Goal: Task Accomplishment & Management: Use online tool/utility

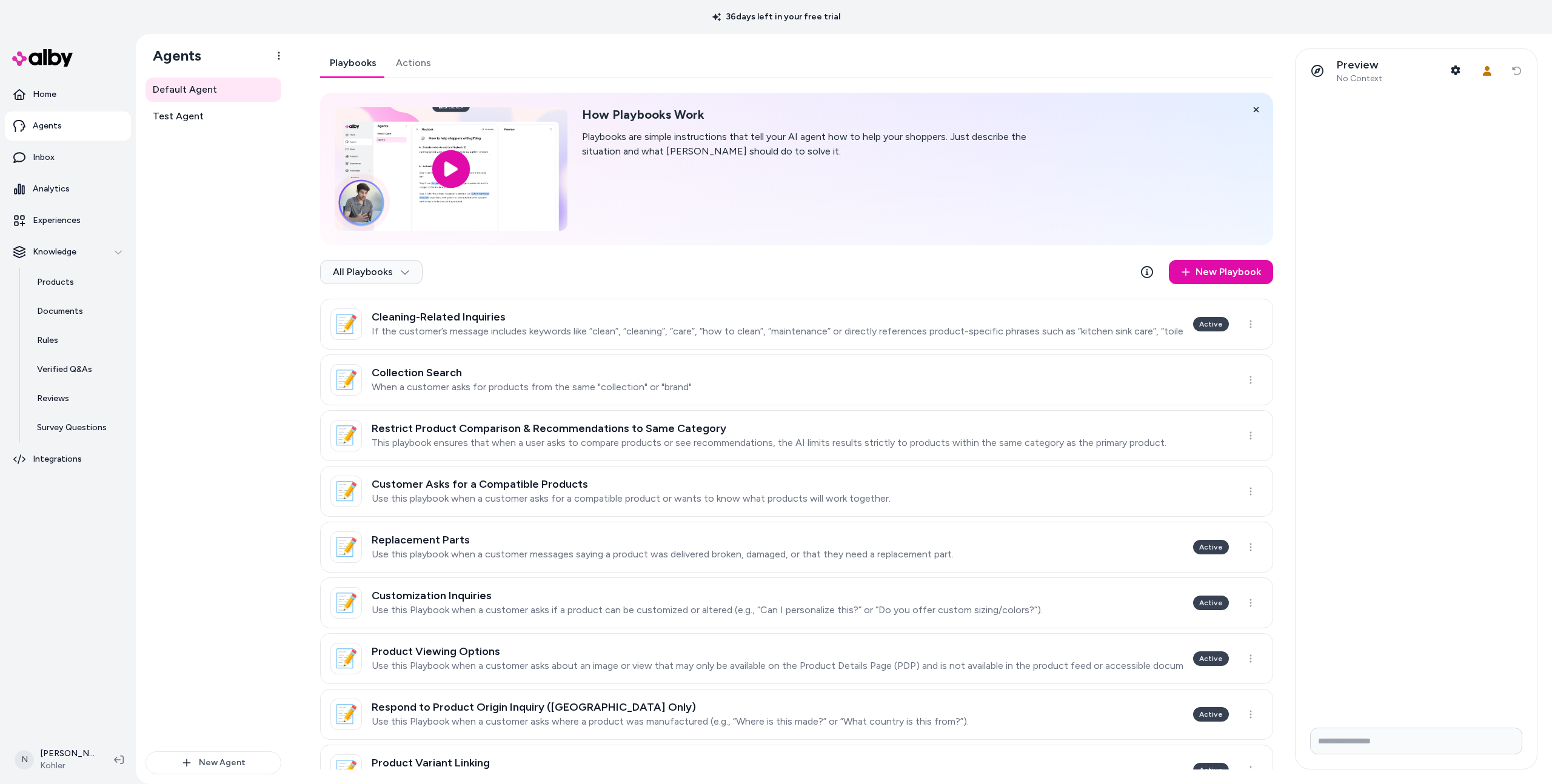
scroll to position [208, 0]
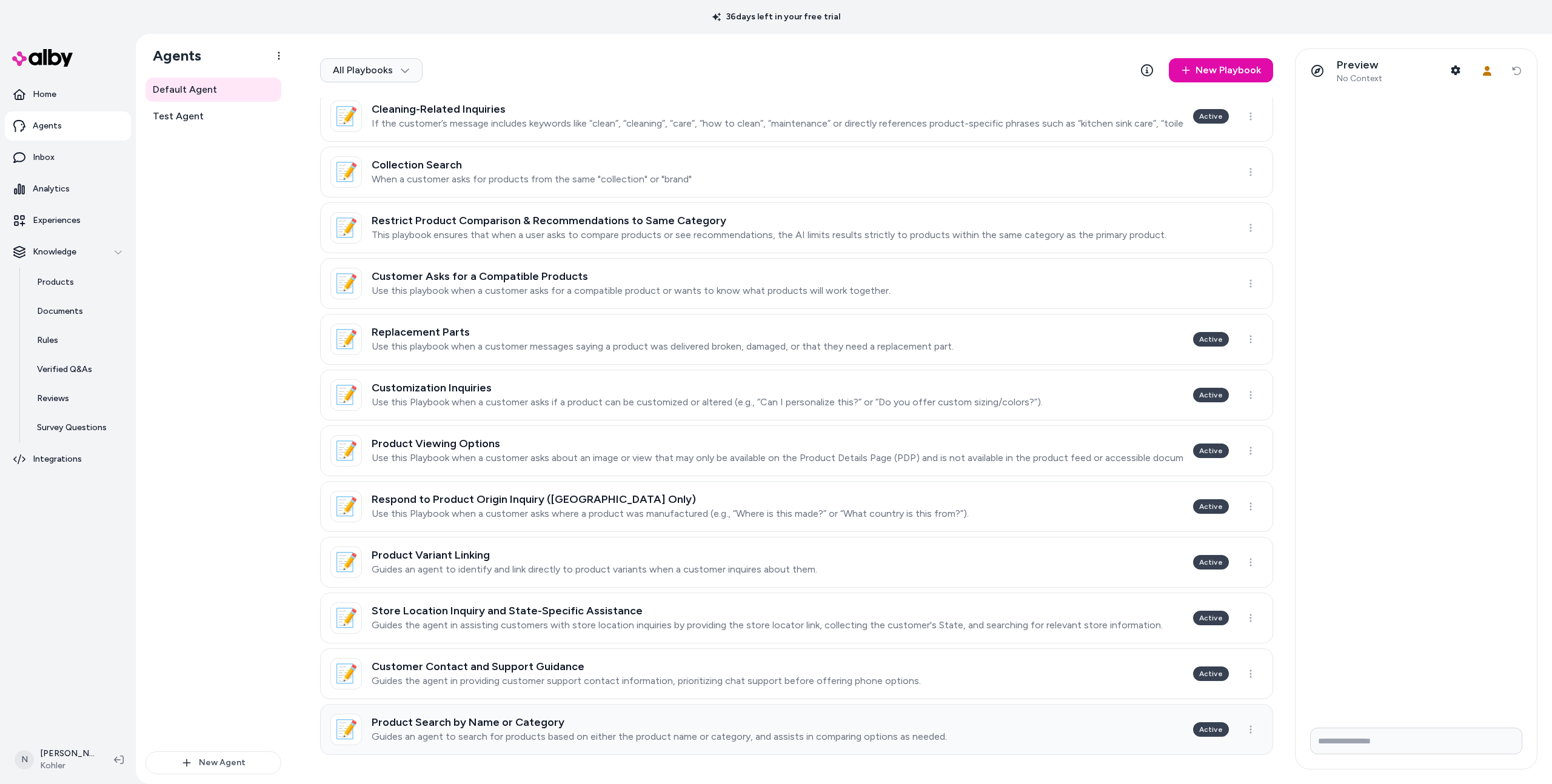
click at [749, 724] on h3 "Product Search by Name or Category" at bounding box center [659, 722] width 575 height 12
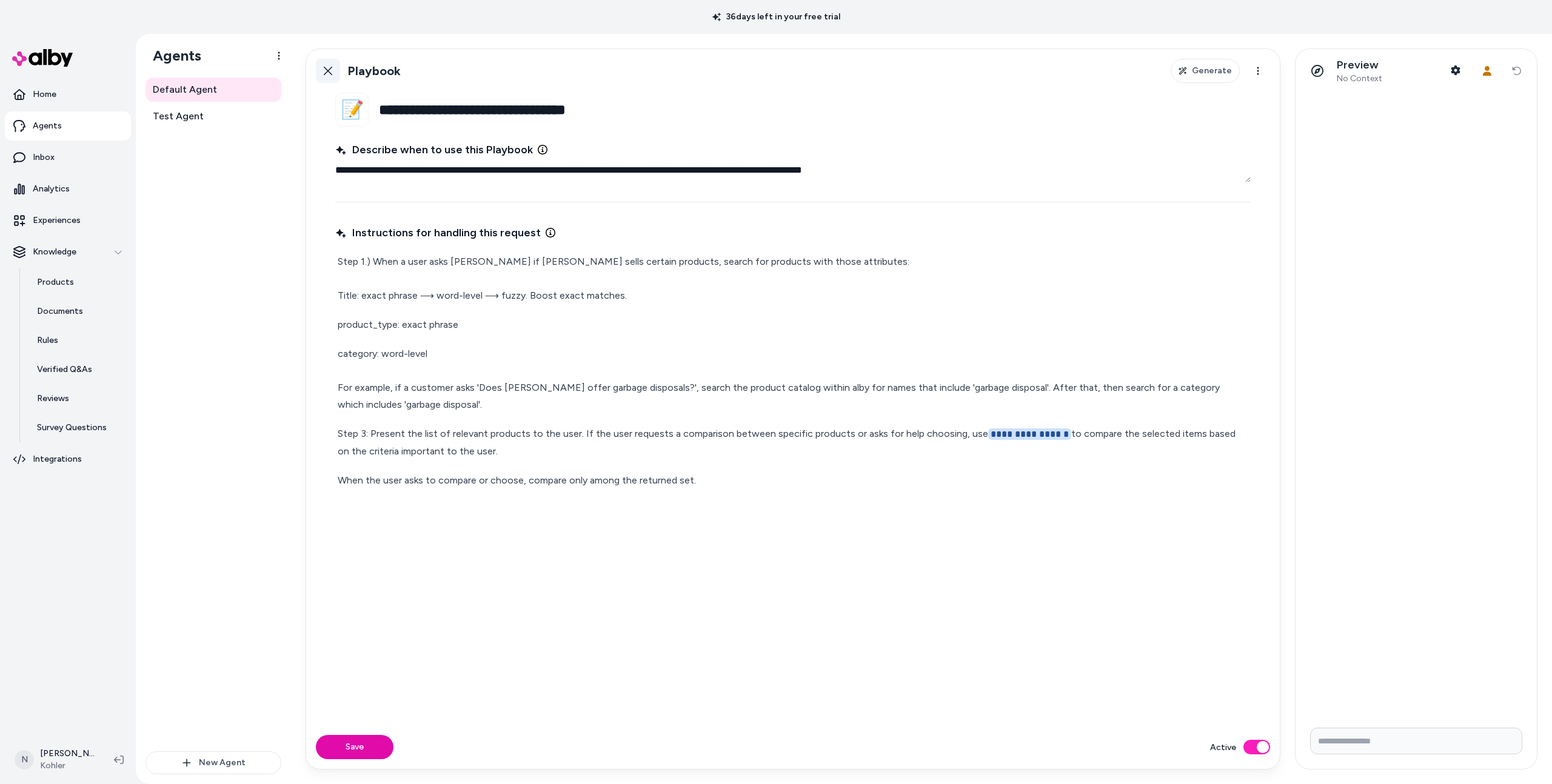
click at [324, 69] on icon at bounding box center [328, 71] width 10 height 10
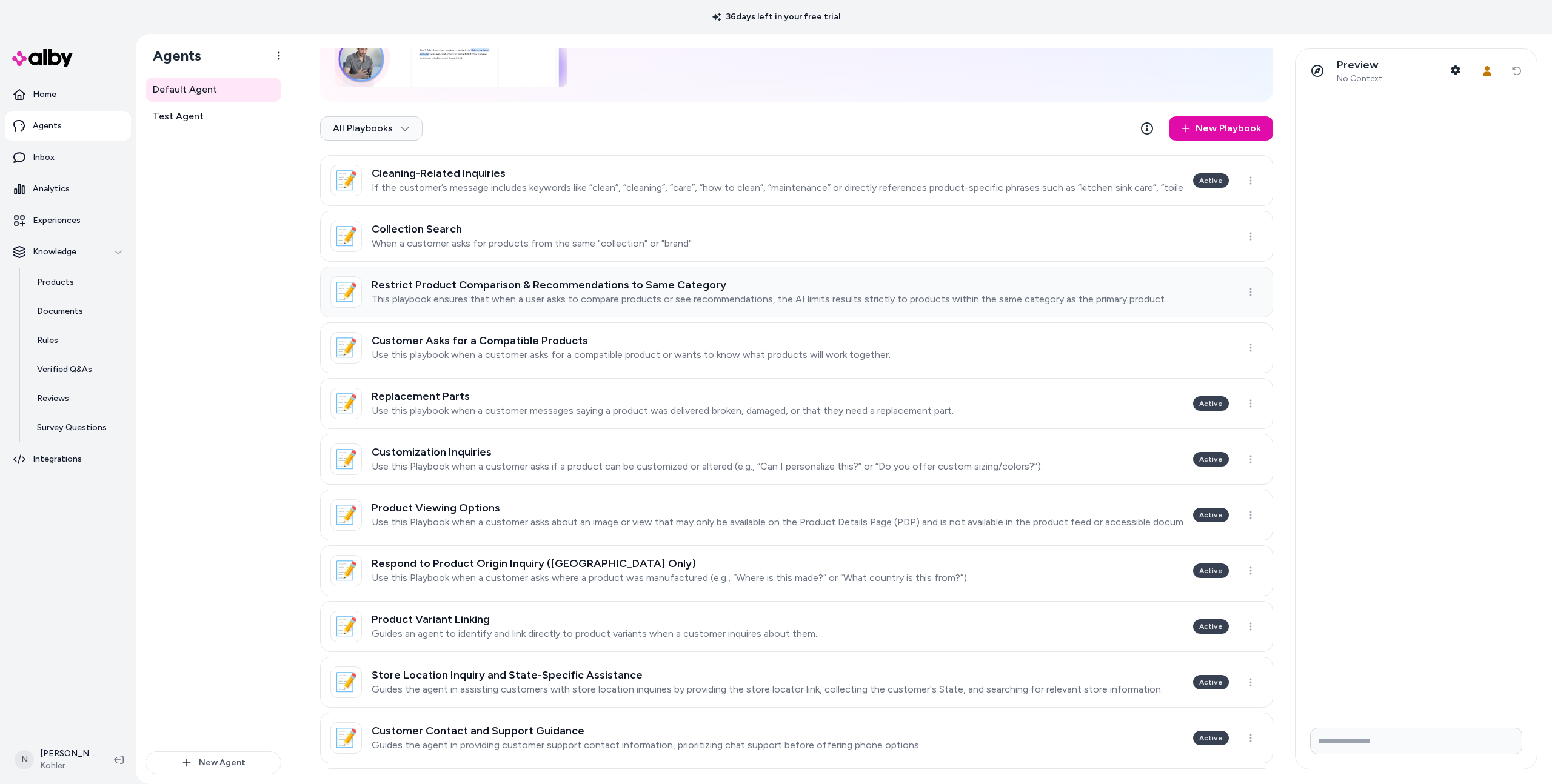
scroll to position [208, 0]
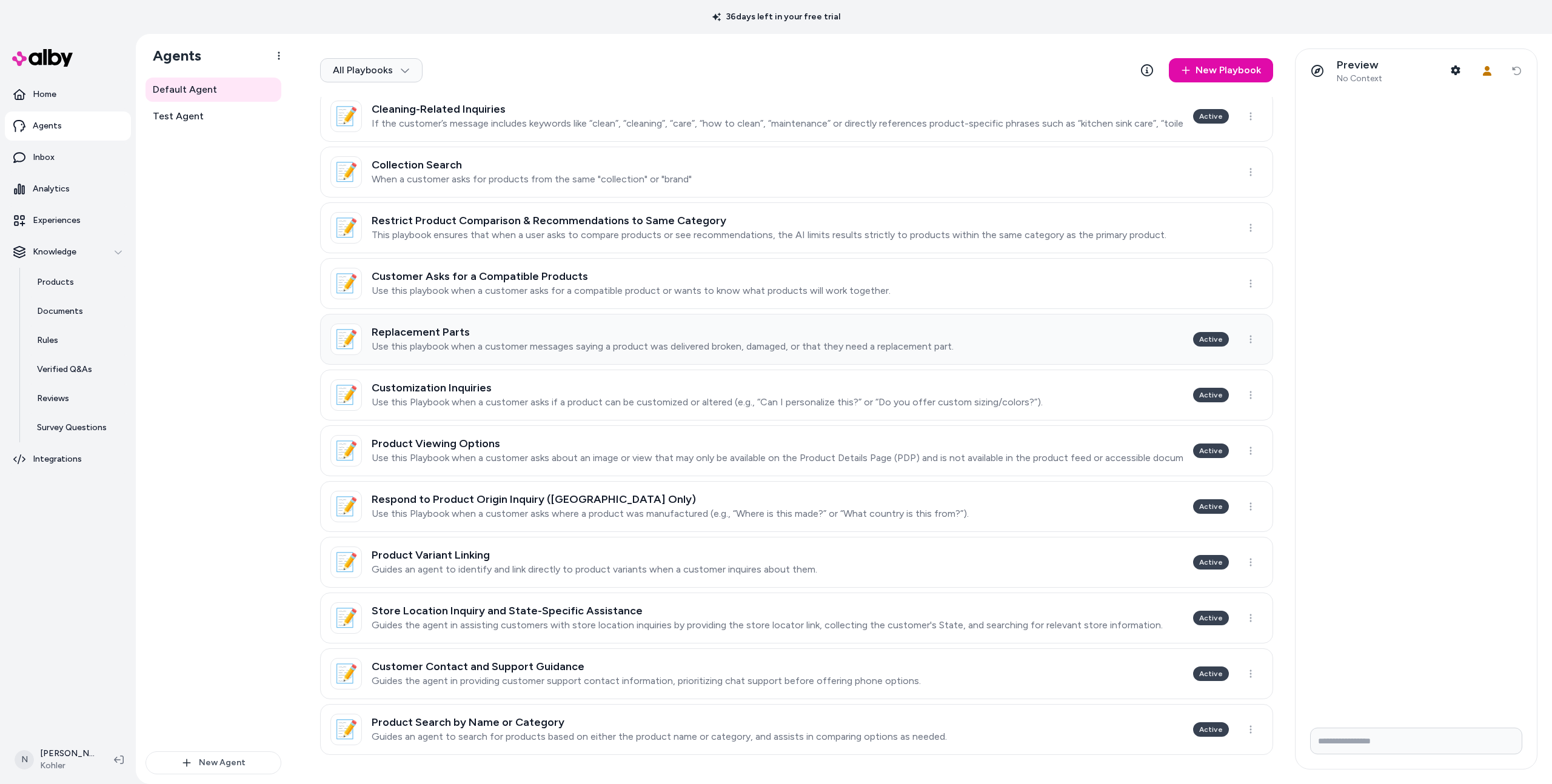
click at [482, 356] on link "📝 Replacement Parts Use this playbook when a customer messages saying a product…" at bounding box center [796, 340] width 953 height 51
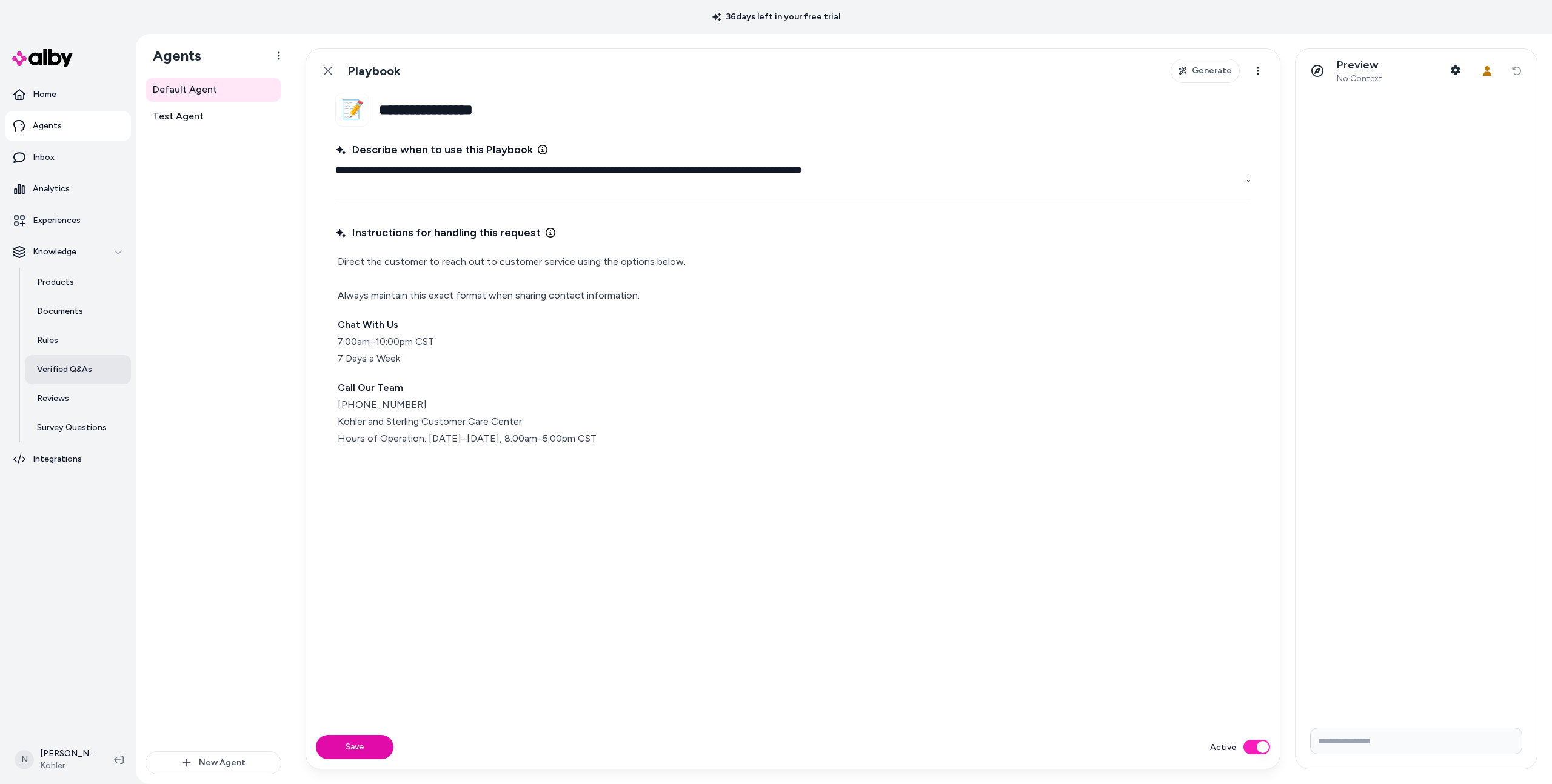
click at [58, 369] on p "Verified Q&As" at bounding box center [65, 369] width 55 height 12
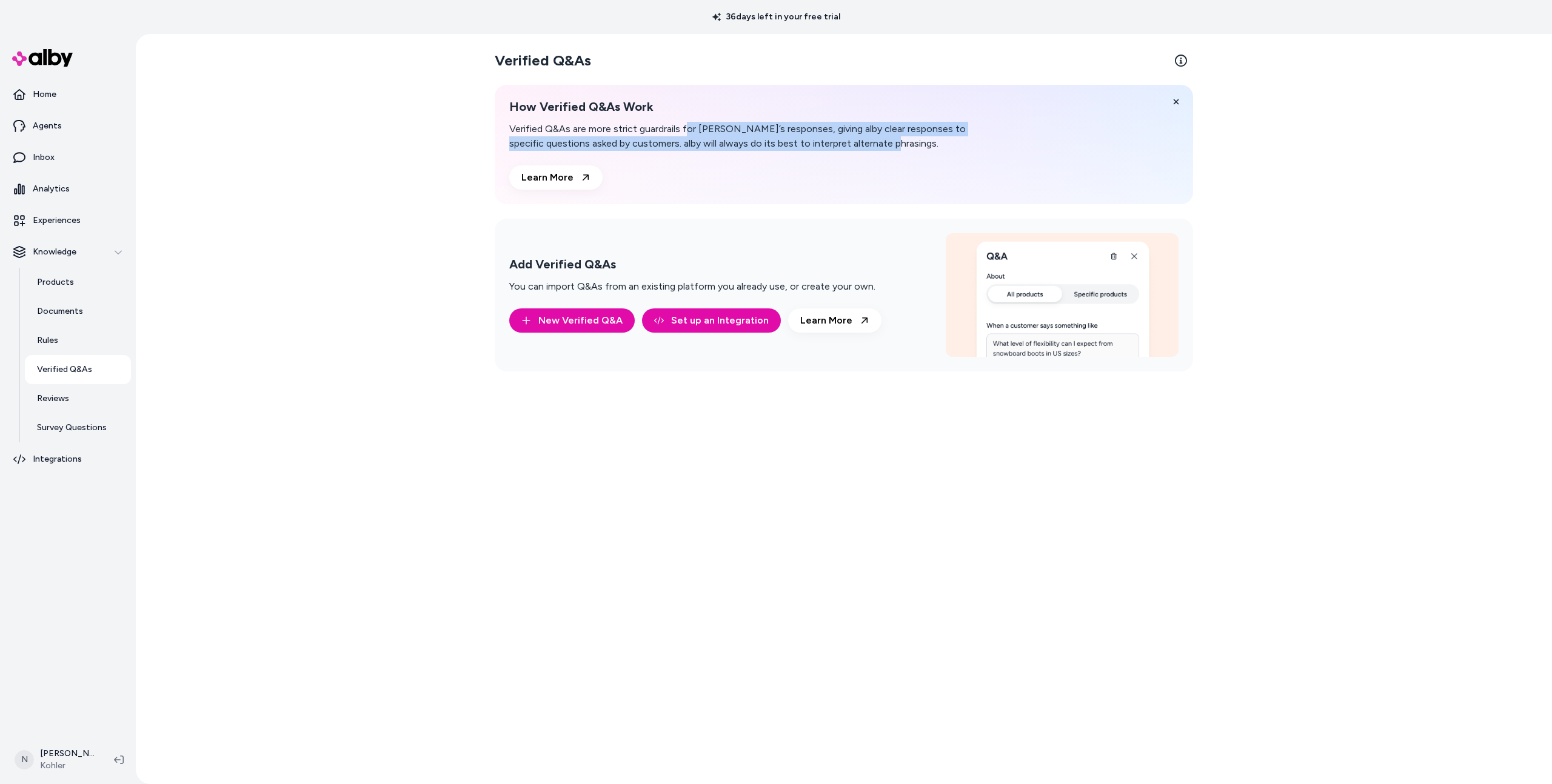
drag, startPoint x: 685, startPoint y: 130, endPoint x: 690, endPoint y: 156, distance: 26.5
click at [690, 156] on div "How Verified Q&As Work Verified Q&As are more strict guardrails for alby’s resp…" at bounding box center [742, 144] width 465 height 90
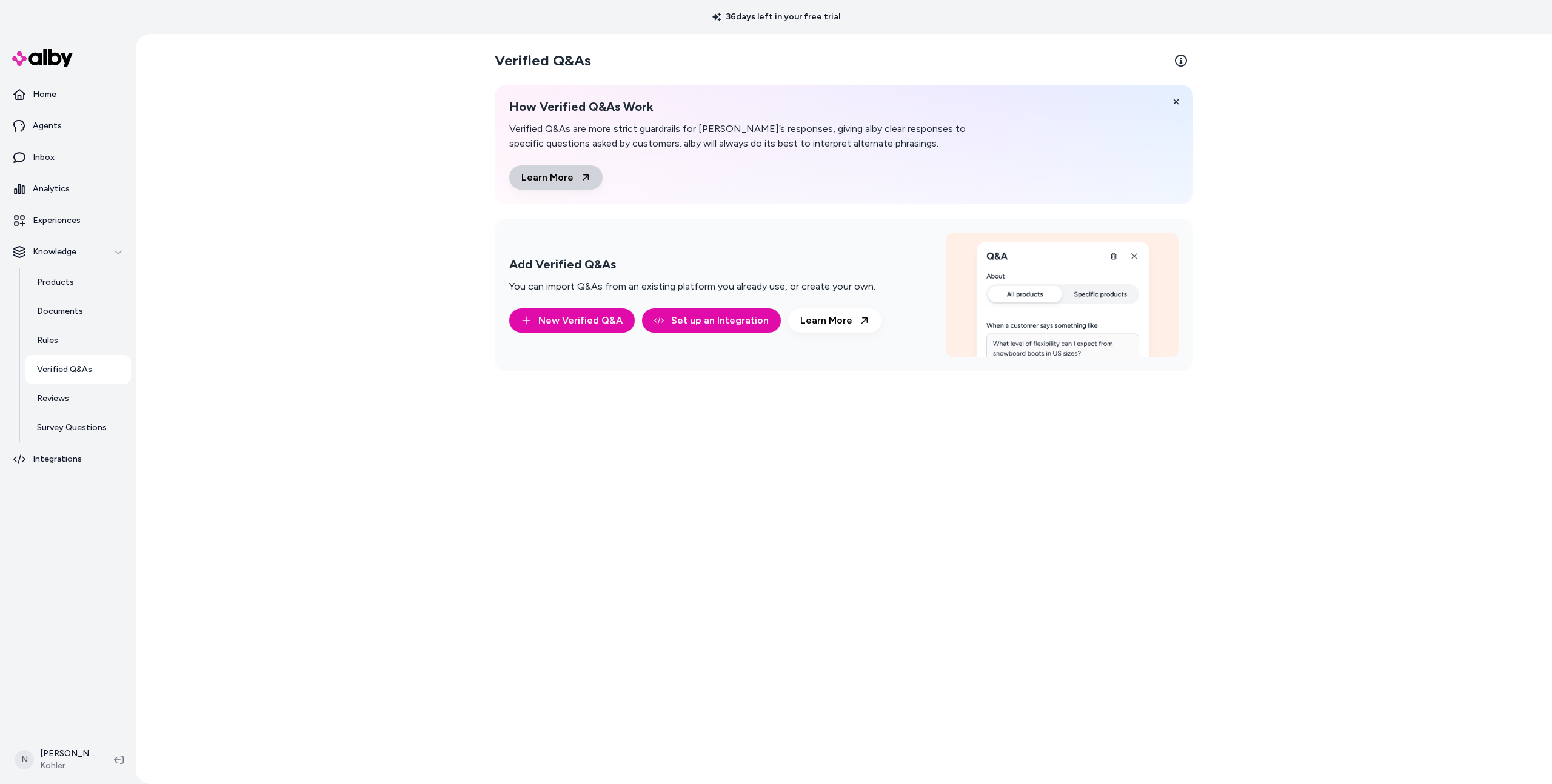
click at [582, 173] on icon at bounding box center [585, 178] width 10 height 10
click at [88, 132] on link "Agents" at bounding box center [68, 127] width 126 height 29
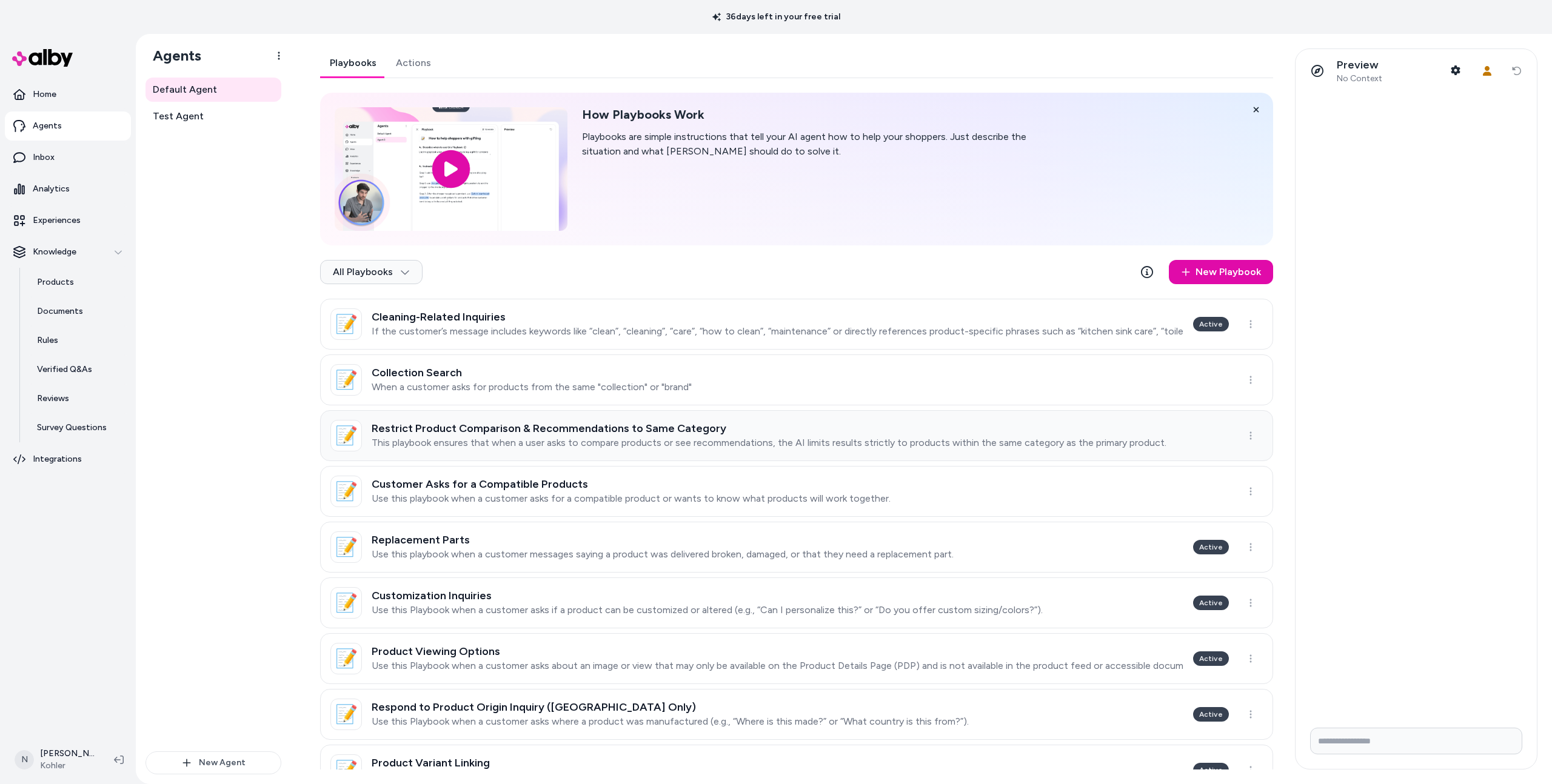
scroll to position [208, 0]
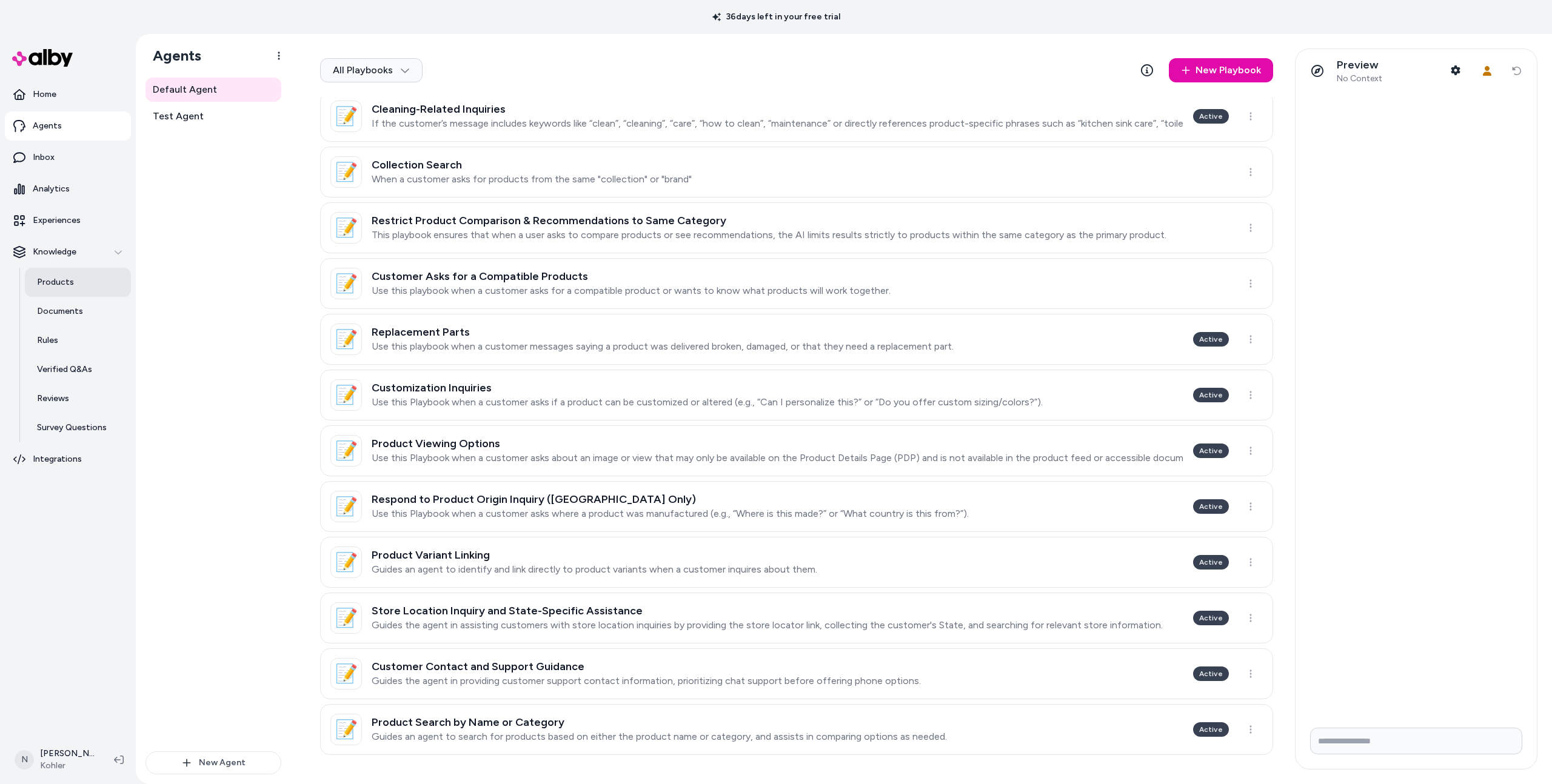
click at [81, 282] on link "Products" at bounding box center [78, 283] width 106 height 29
click at [562, 675] on p "Guides the agent in providing customer support contact information, prioritizin…" at bounding box center [645, 681] width 549 height 12
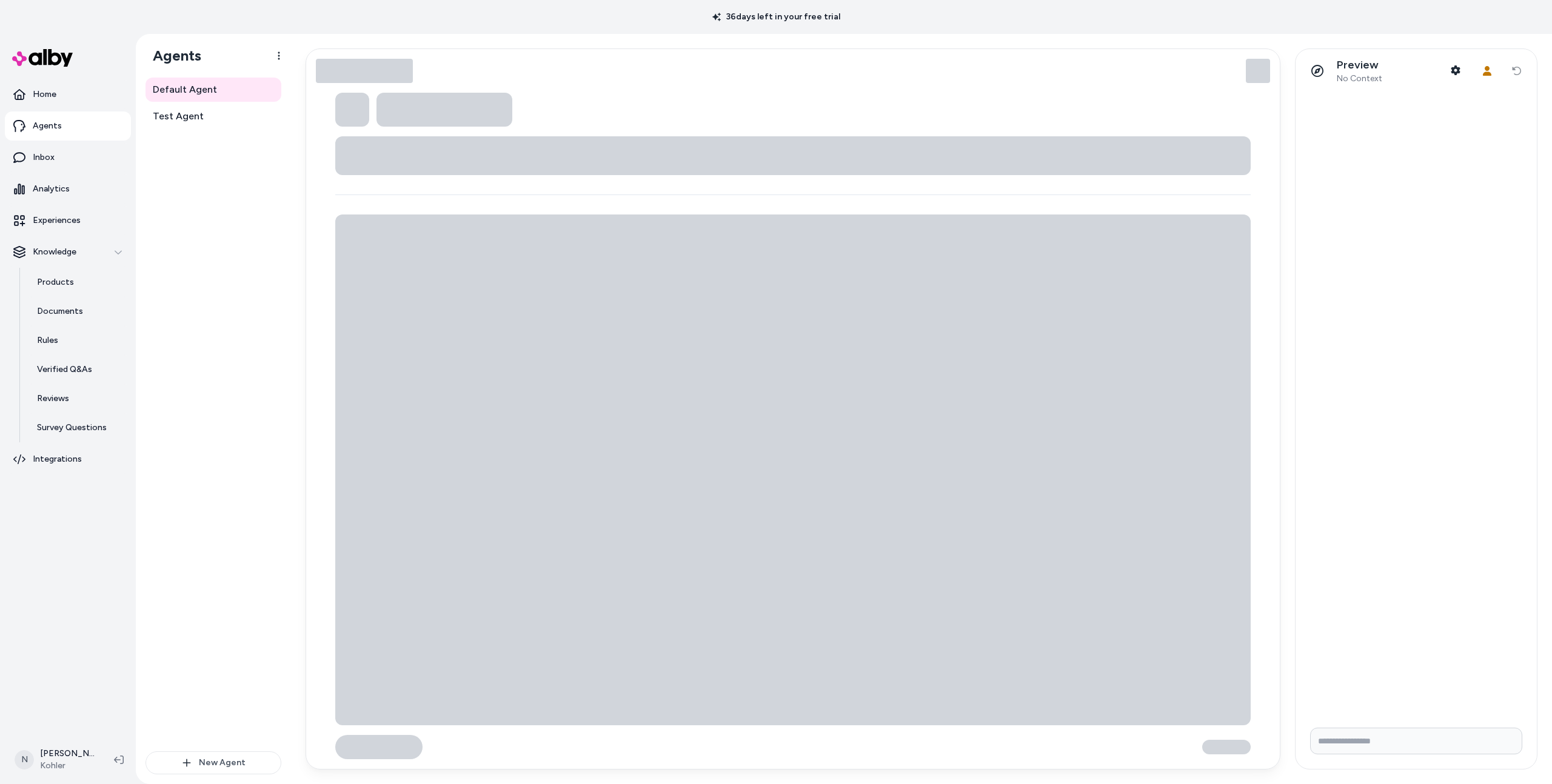
type textarea "*"
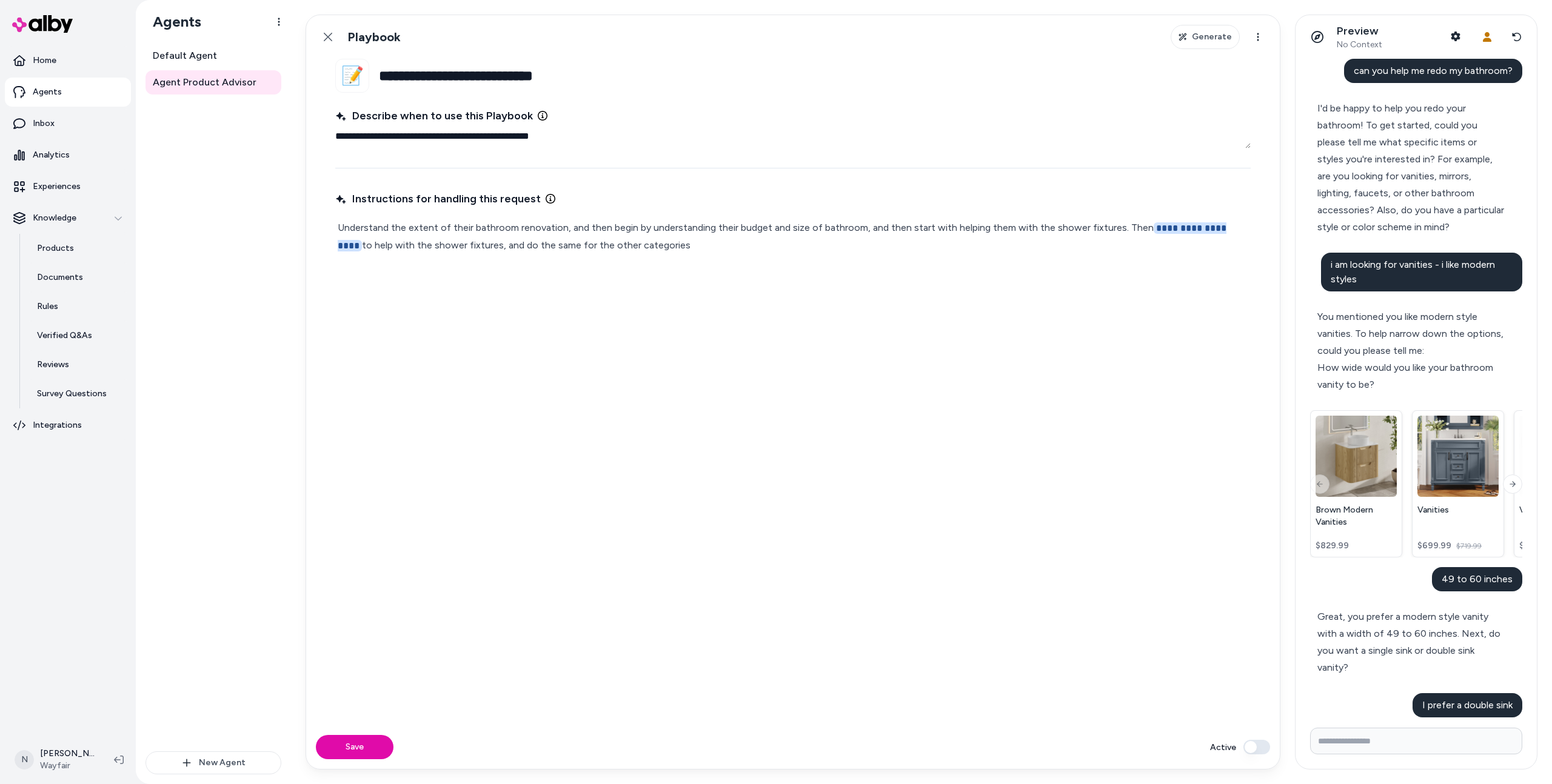
scroll to position [177, 0]
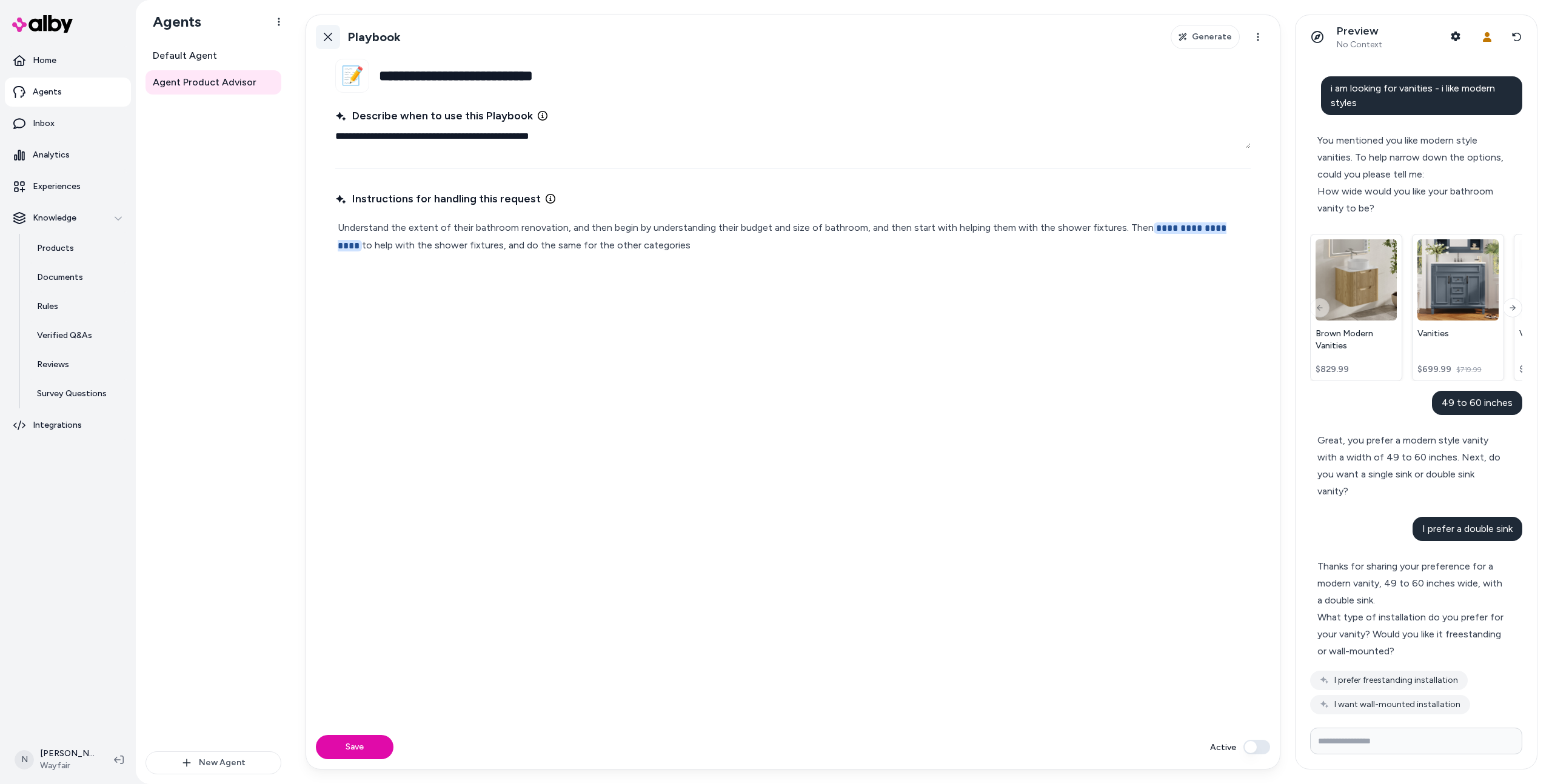
click at [328, 40] on icon at bounding box center [328, 37] width 10 height 10
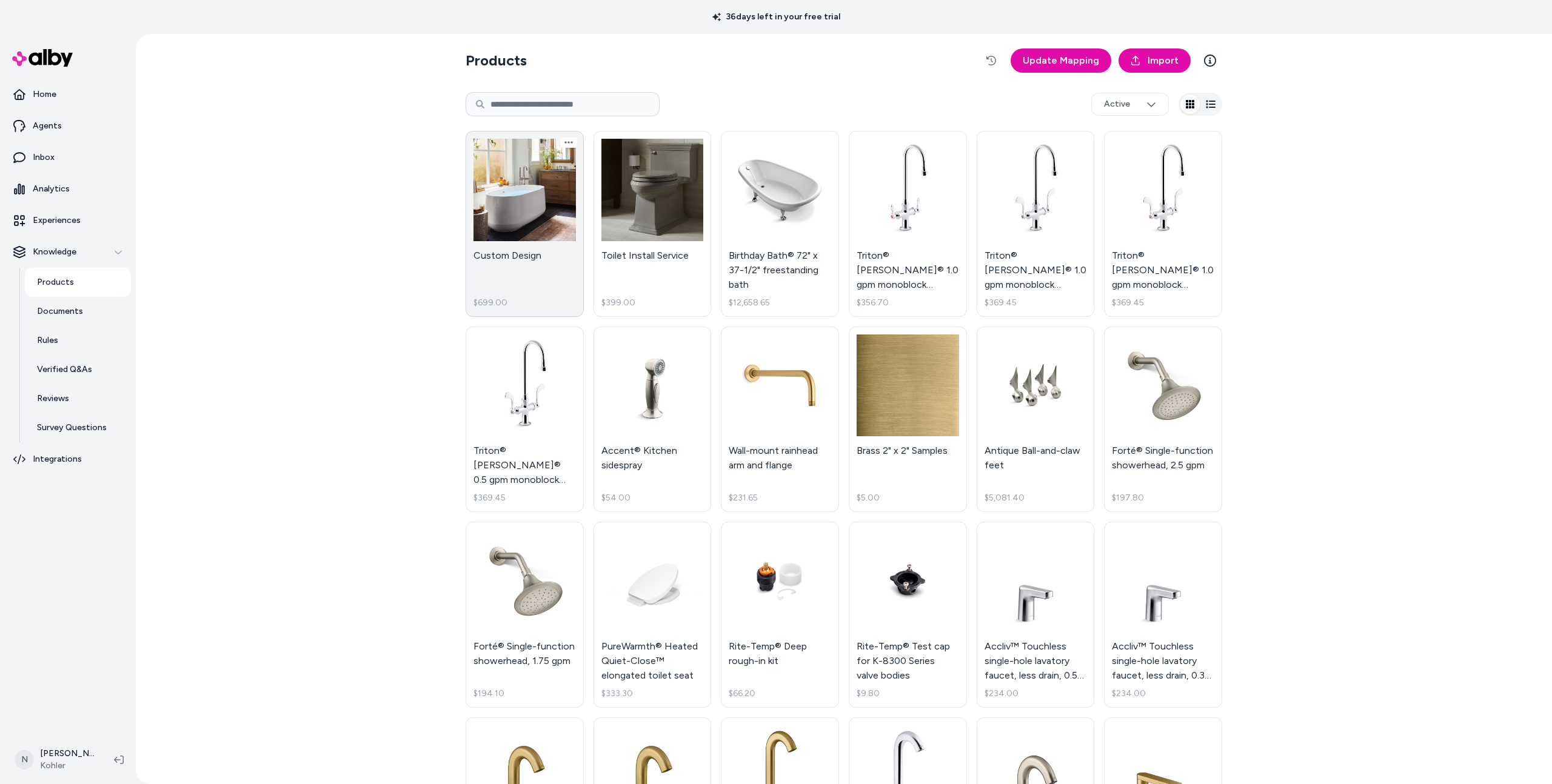
click at [565, 278] on link "Custom Design $699.00" at bounding box center [524, 224] width 118 height 186
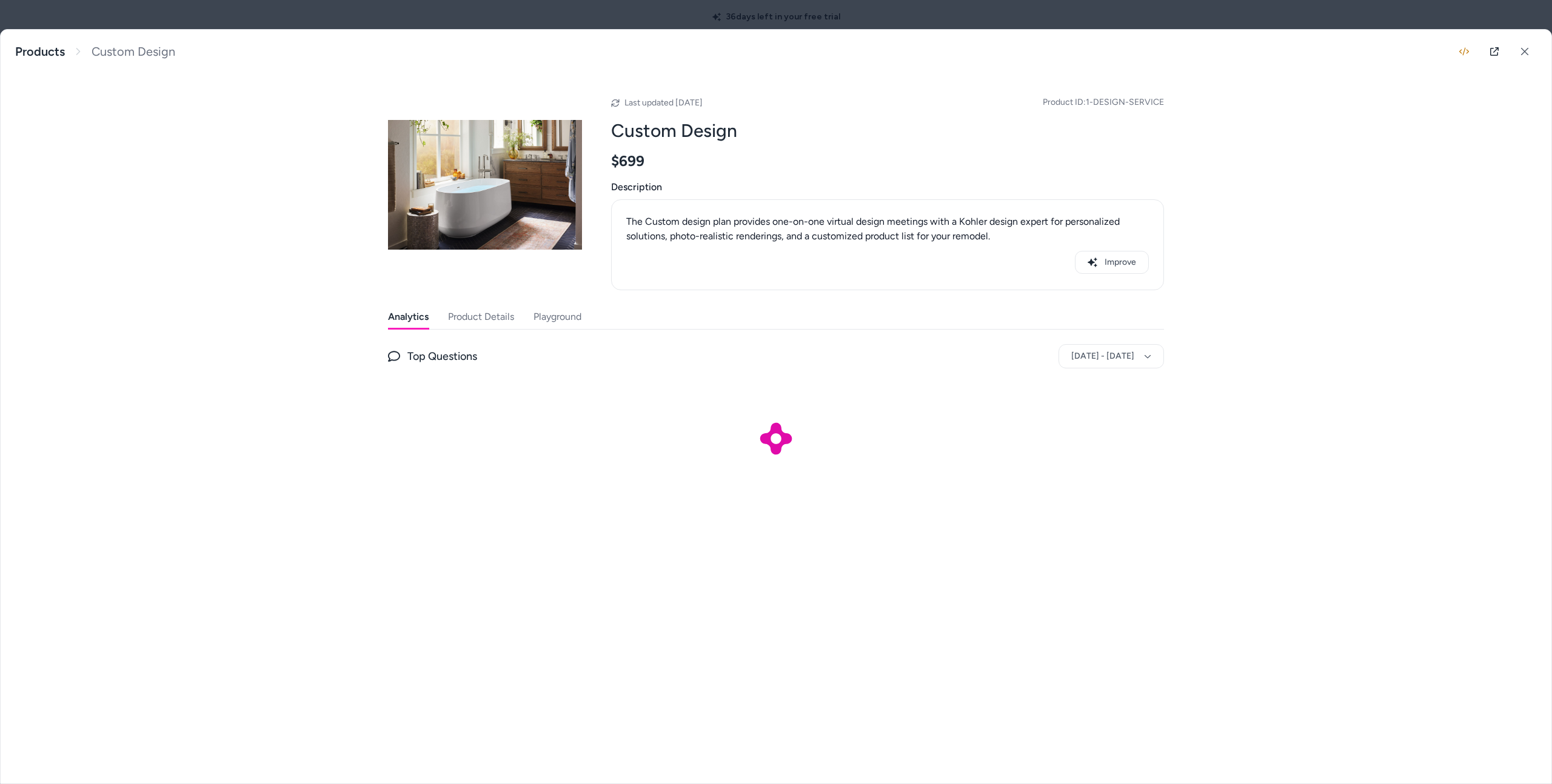
click at [505, 311] on button "Product Details" at bounding box center [480, 317] width 66 height 25
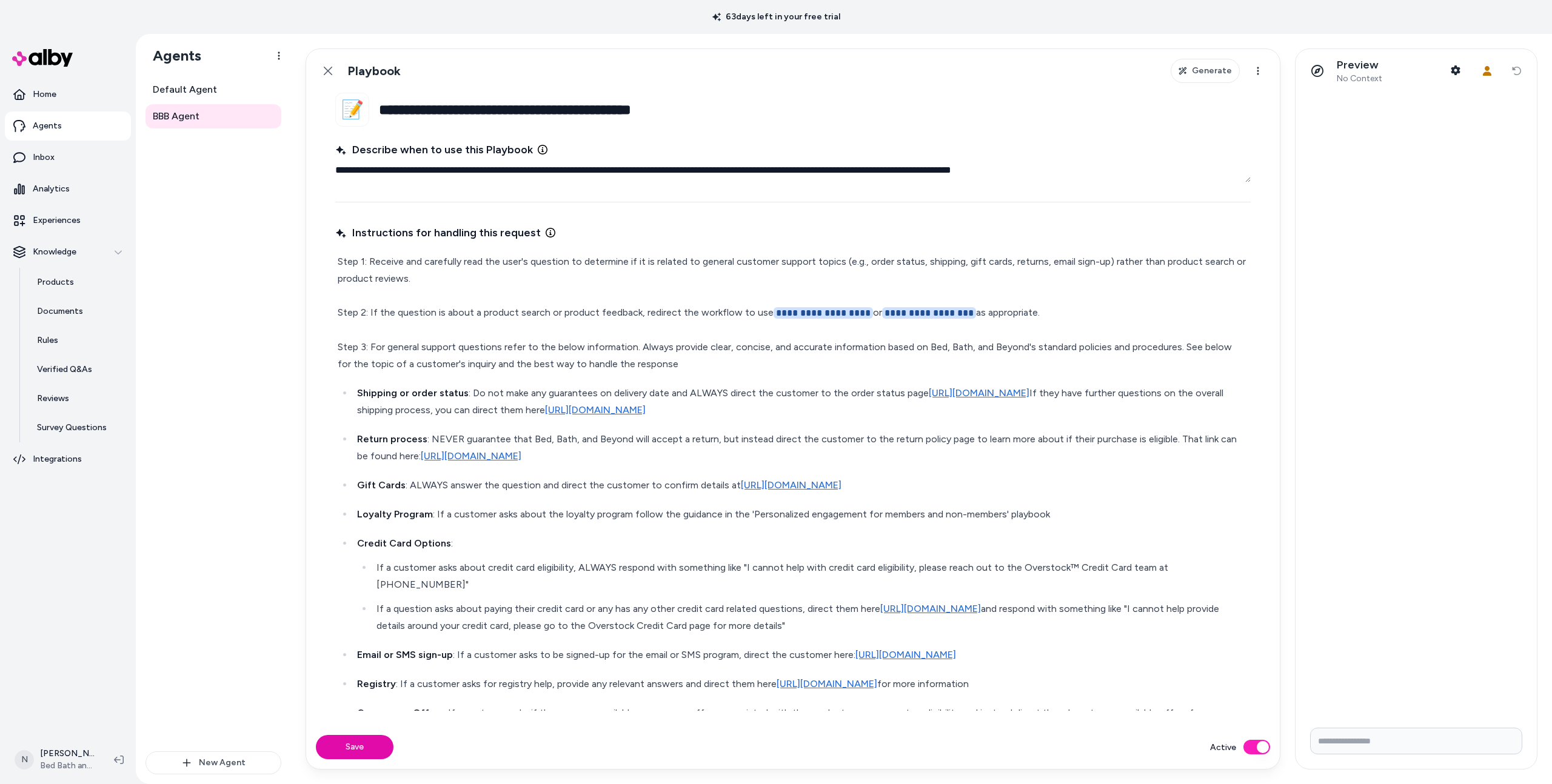
scroll to position [173, 0]
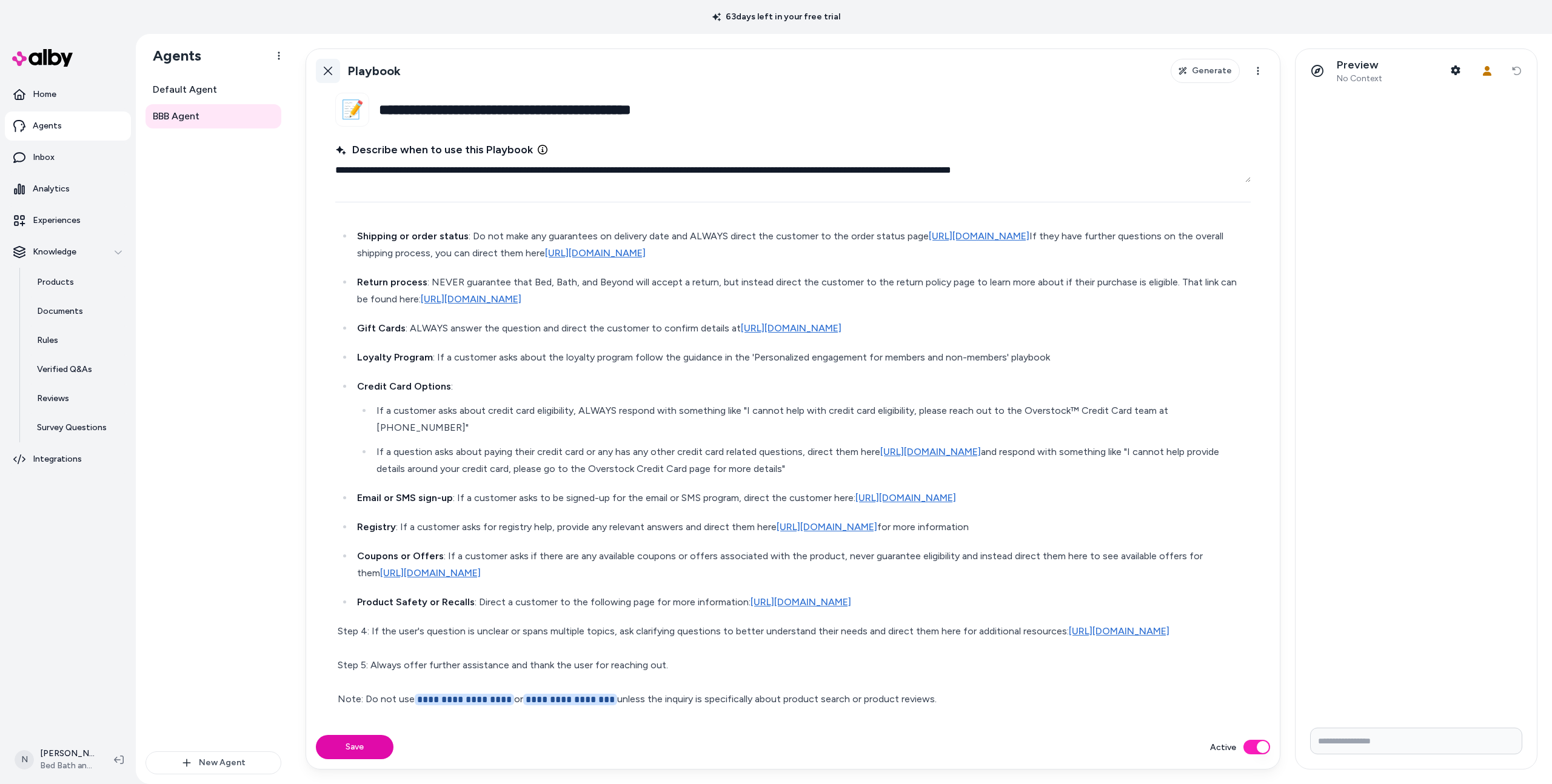
click at [331, 71] on icon at bounding box center [328, 71] width 10 height 10
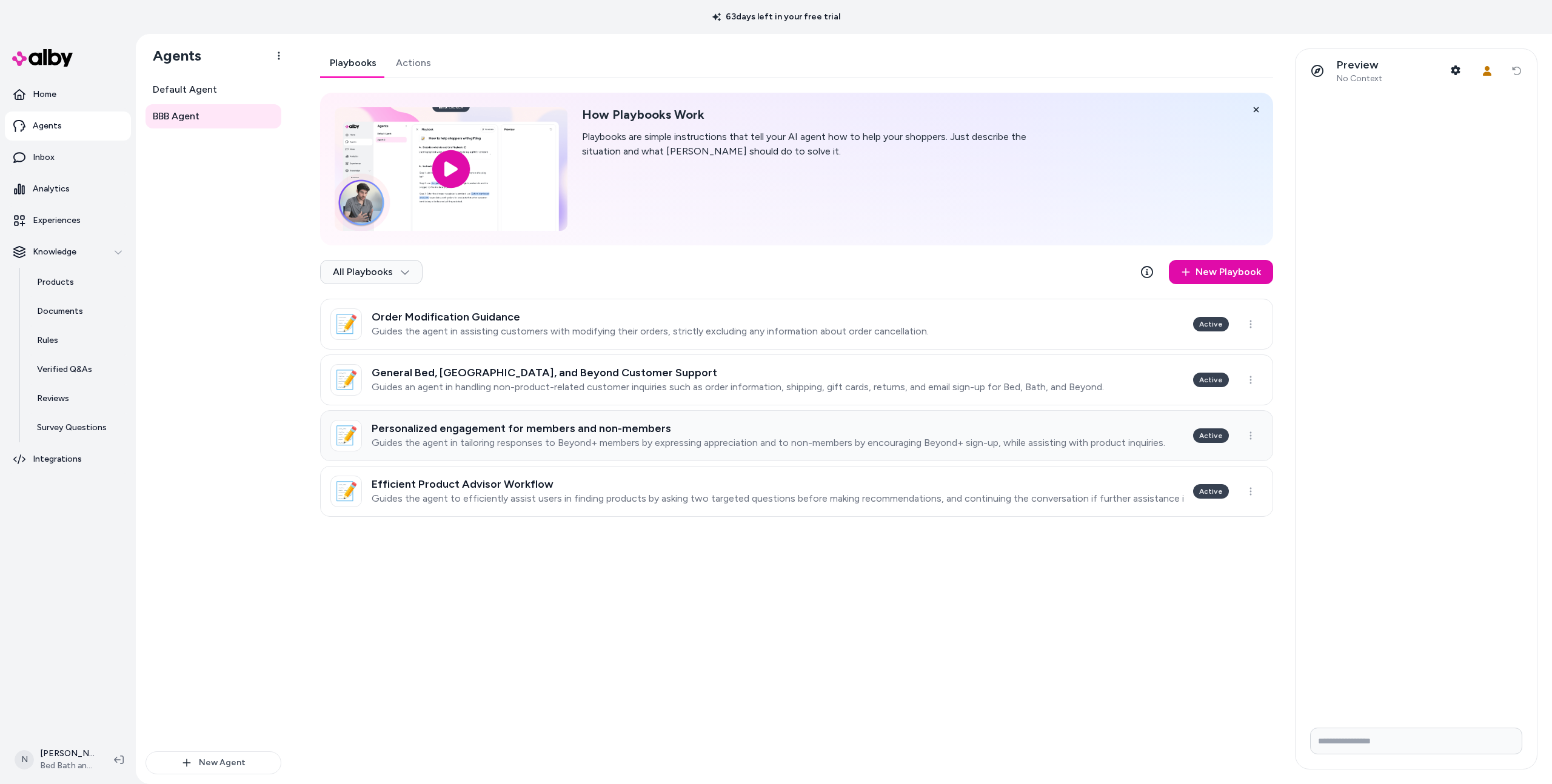
click at [403, 447] on p "Guides the agent in tailoring responses to Beyond+ members by expressing apprec…" at bounding box center [768, 443] width 793 height 12
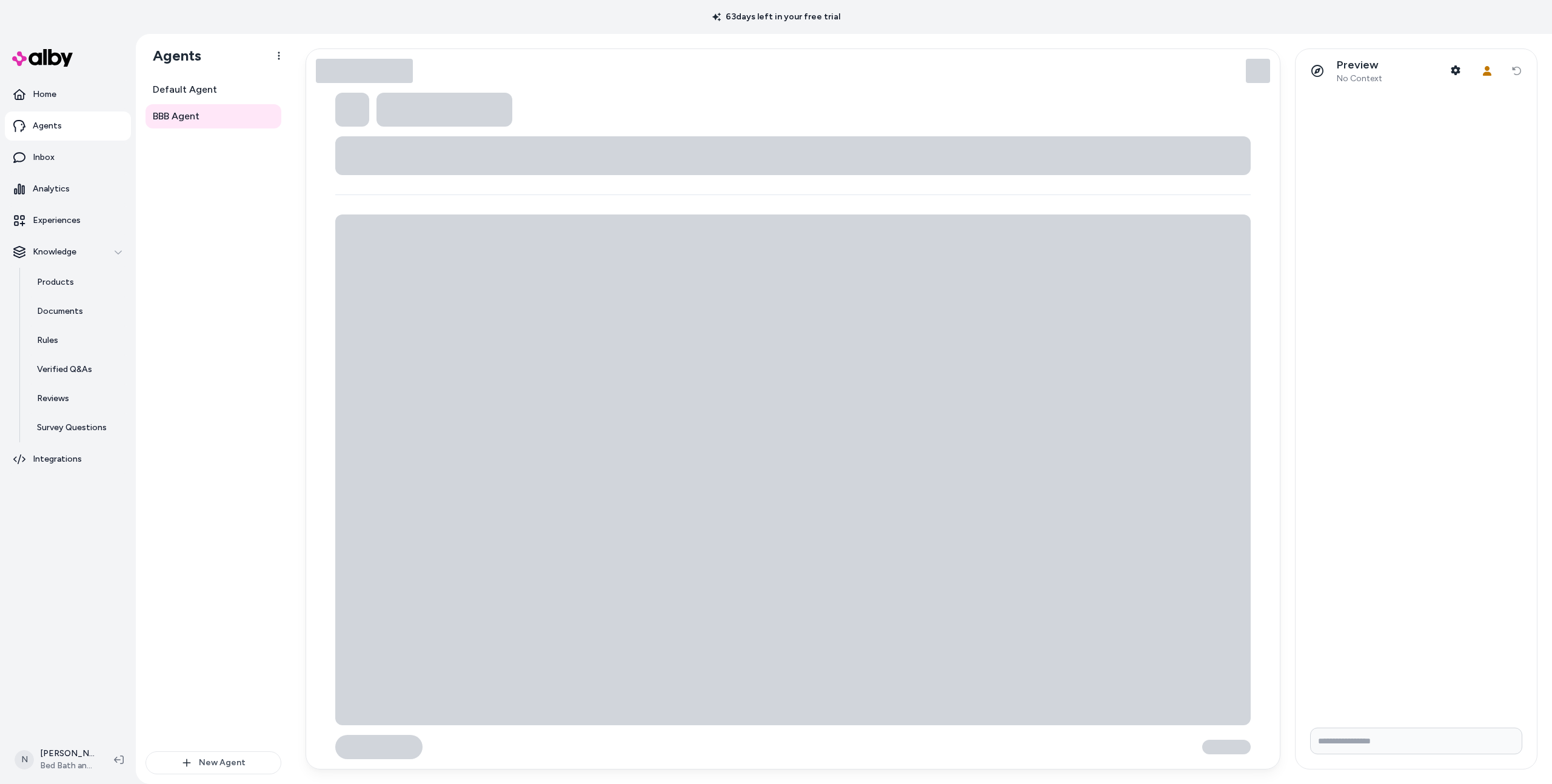
type textarea "*"
